Goal: Ask a question

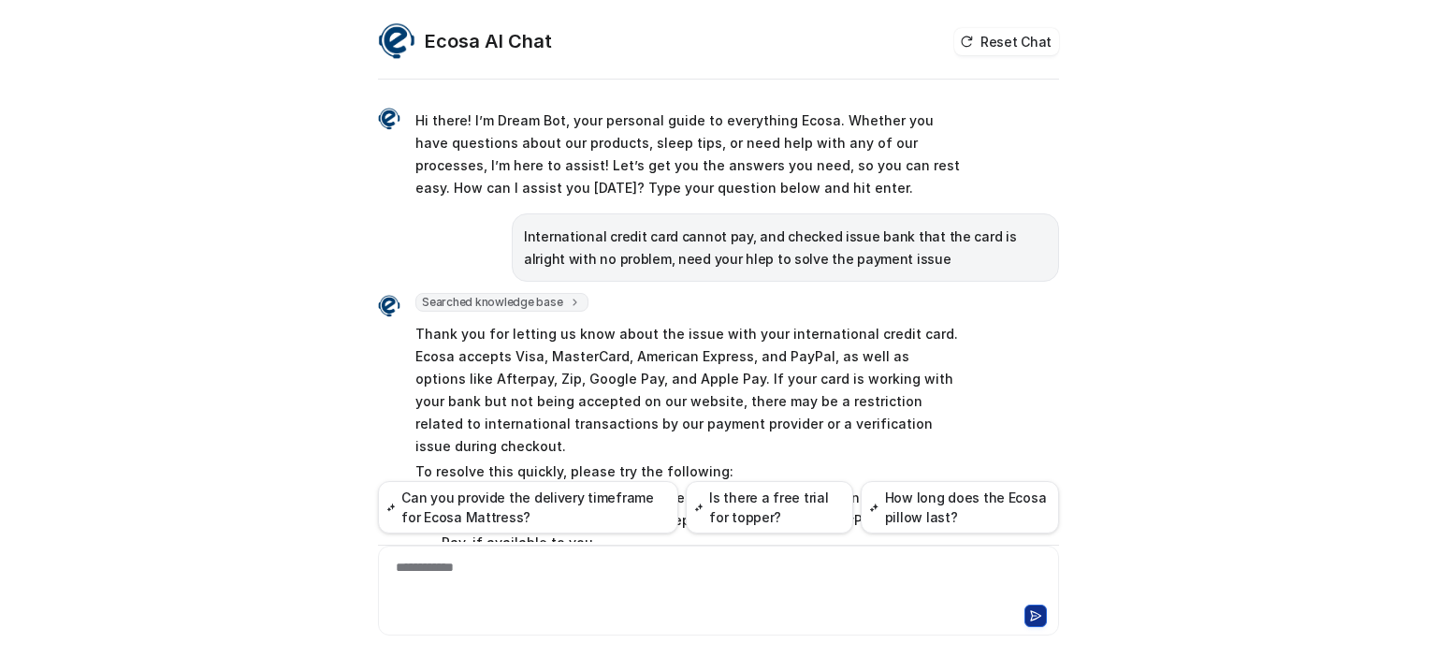
scroll to position [523, 0]
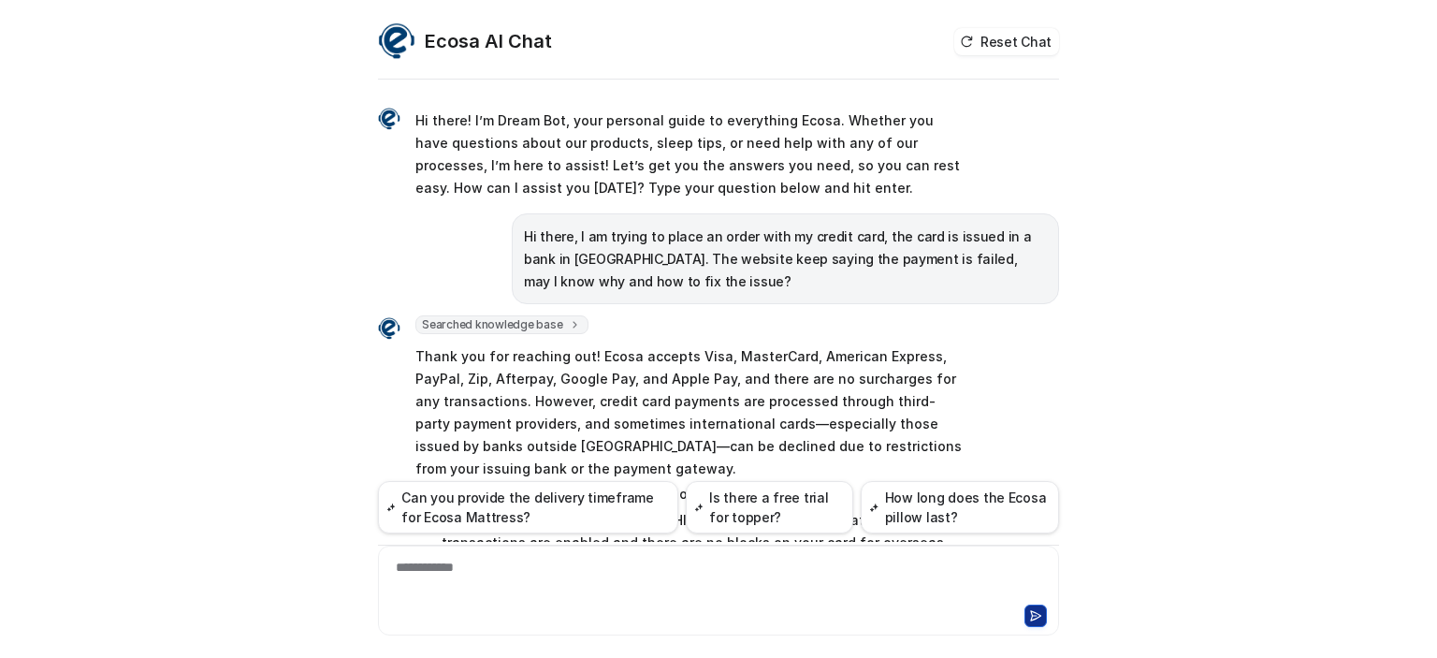
scroll to position [1321, 0]
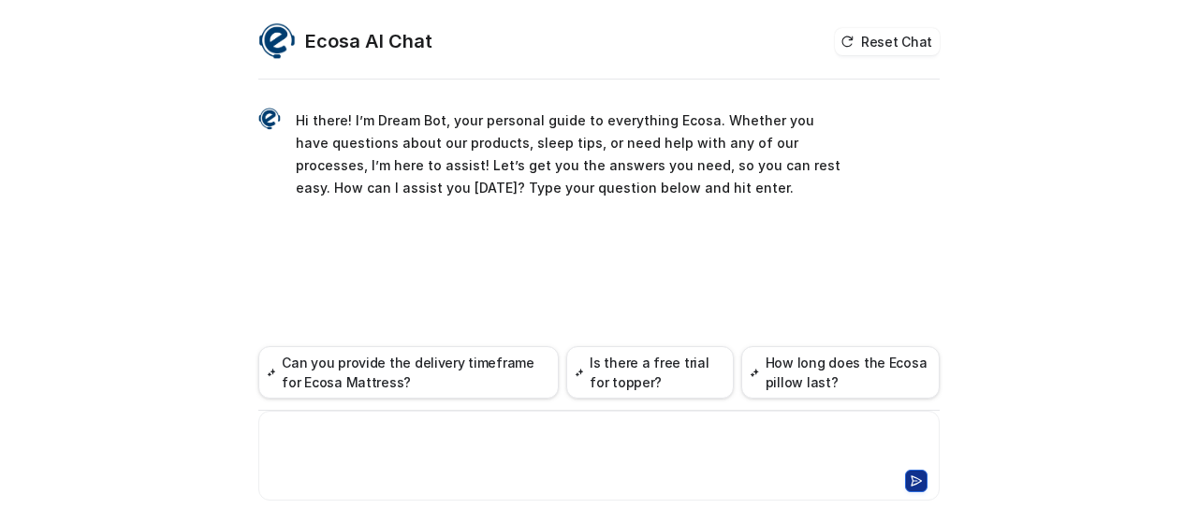
click at [443, 443] on div at bounding box center [599, 444] width 673 height 43
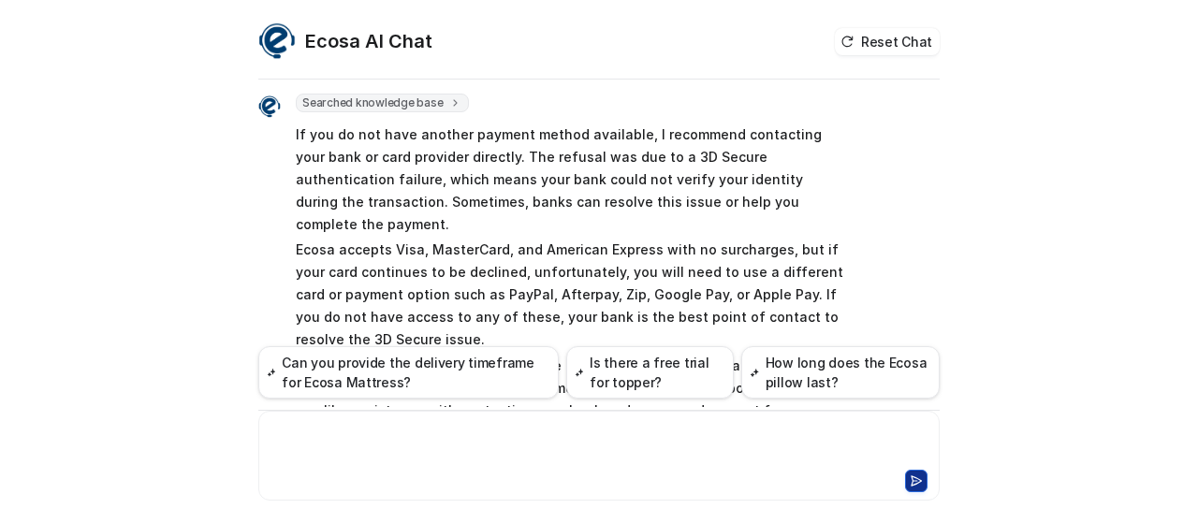
scroll to position [60, 0]
